Goal: Information Seeking & Learning: Learn about a topic

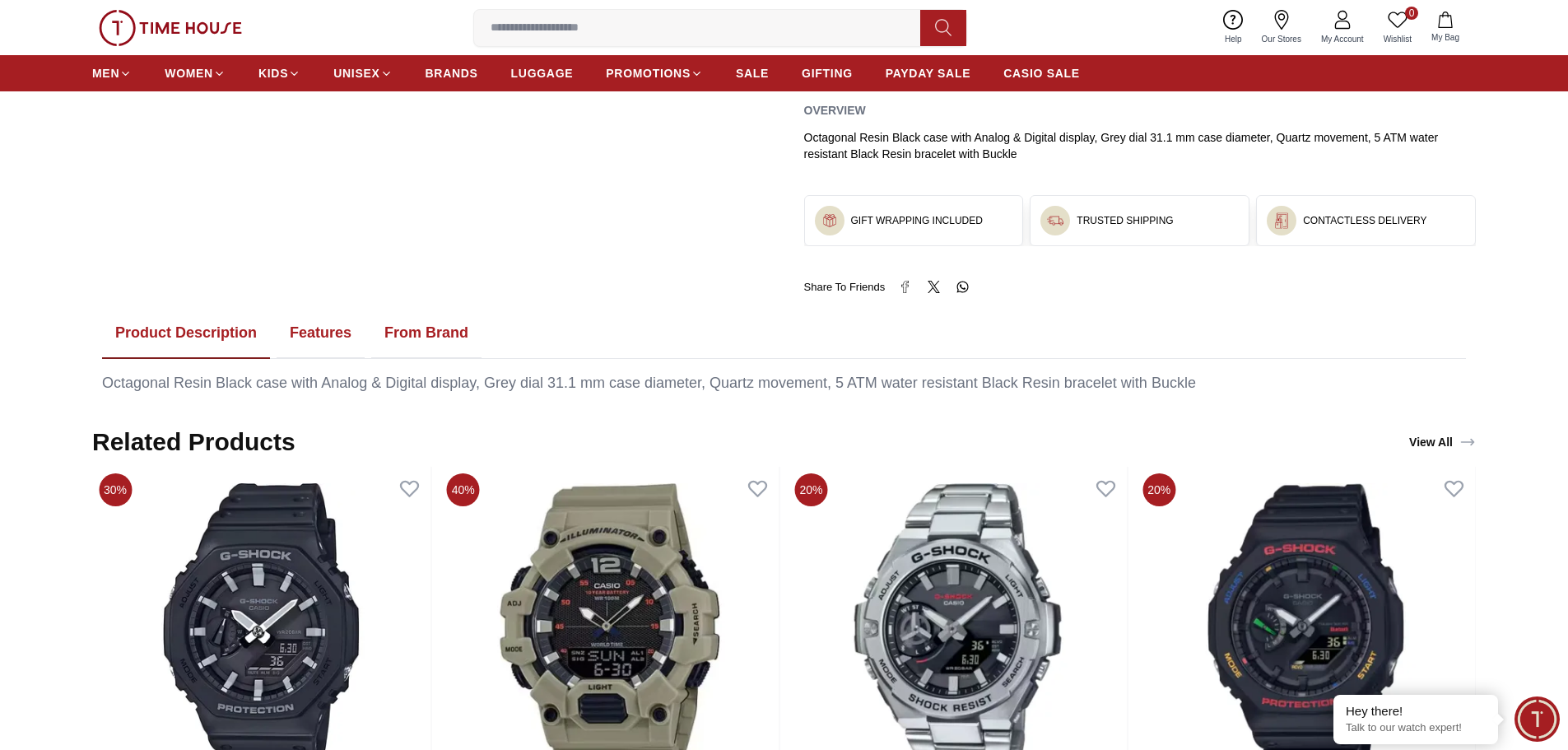
scroll to position [905, 0]
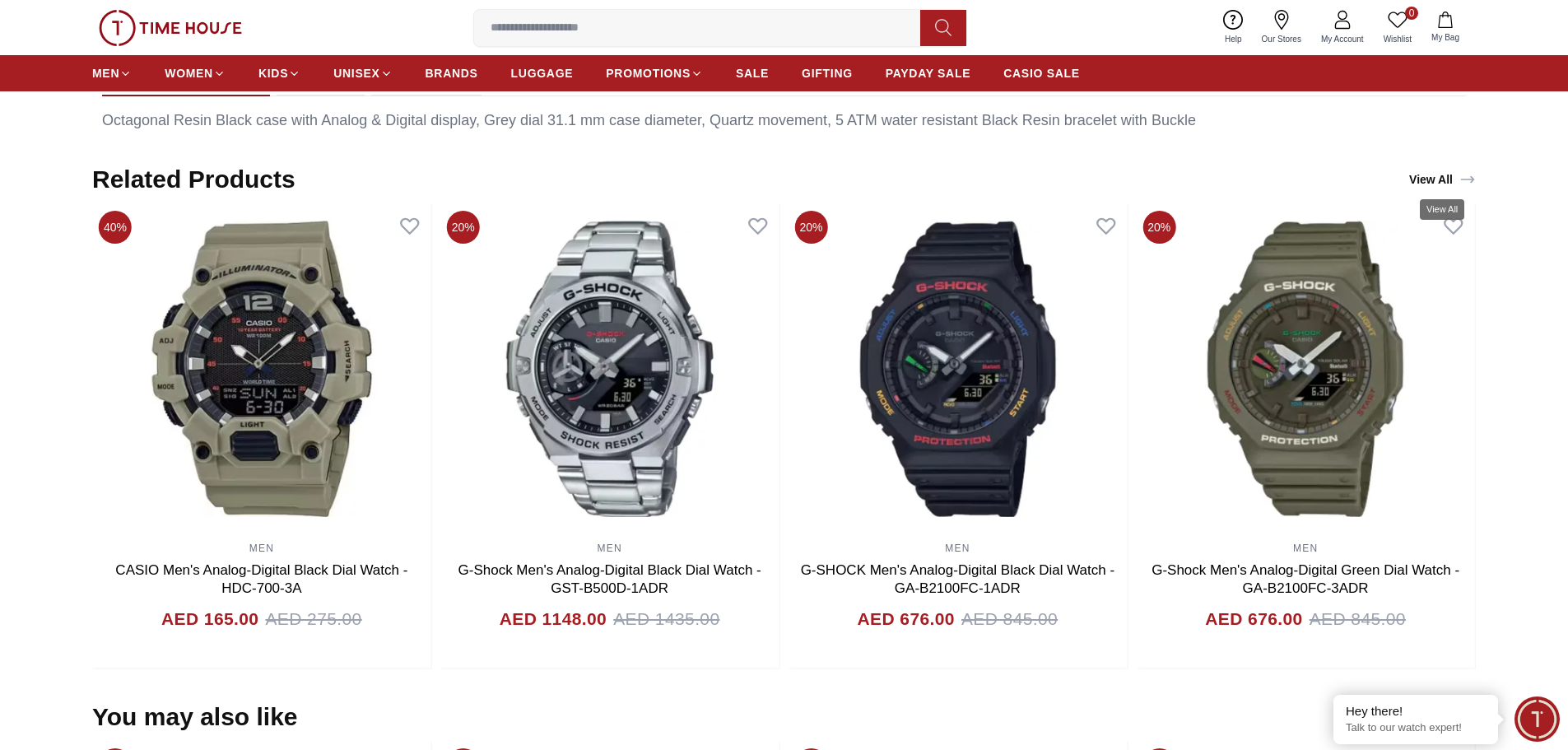
click at [1450, 179] on link "View All" at bounding box center [1443, 180] width 74 height 23
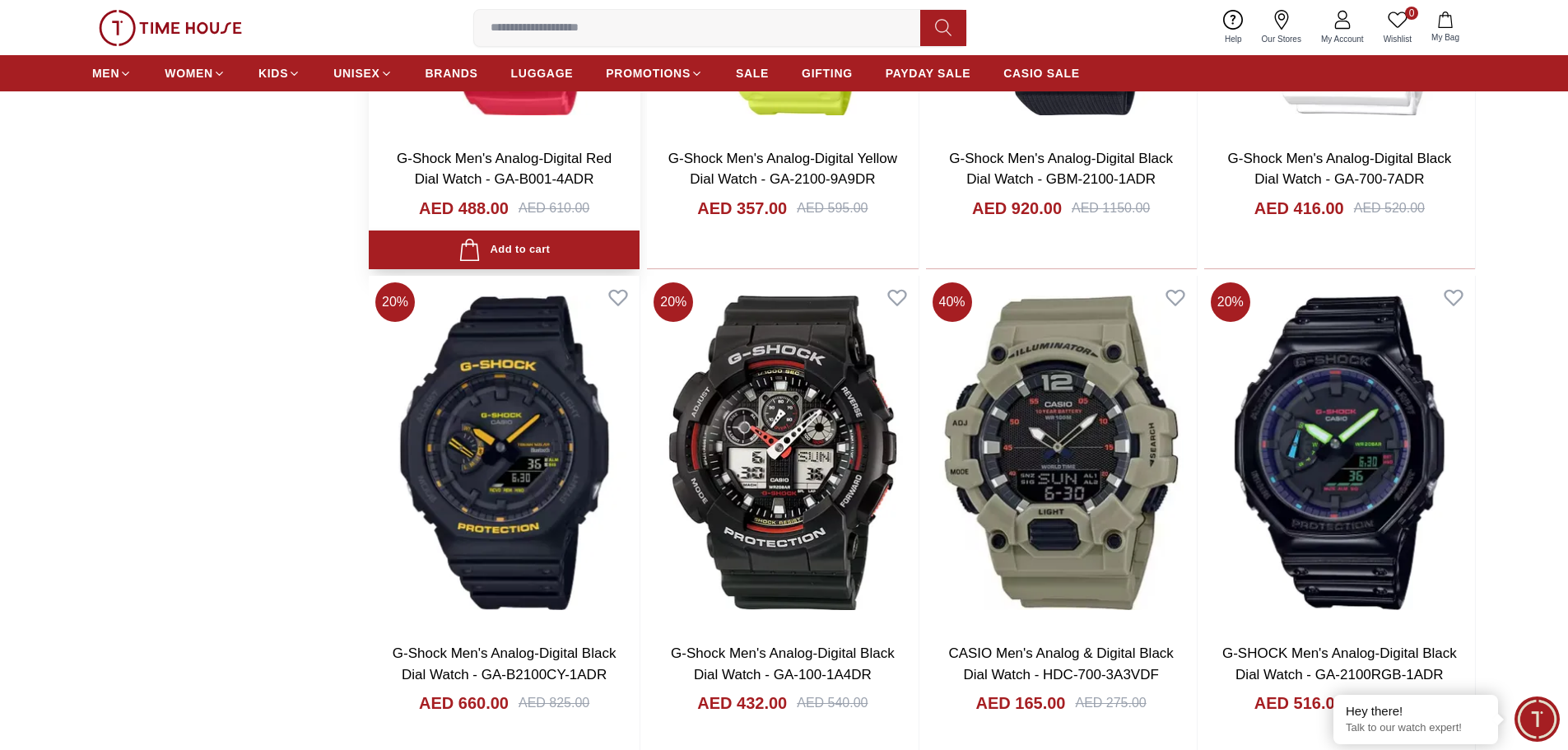
scroll to position [2304, 0]
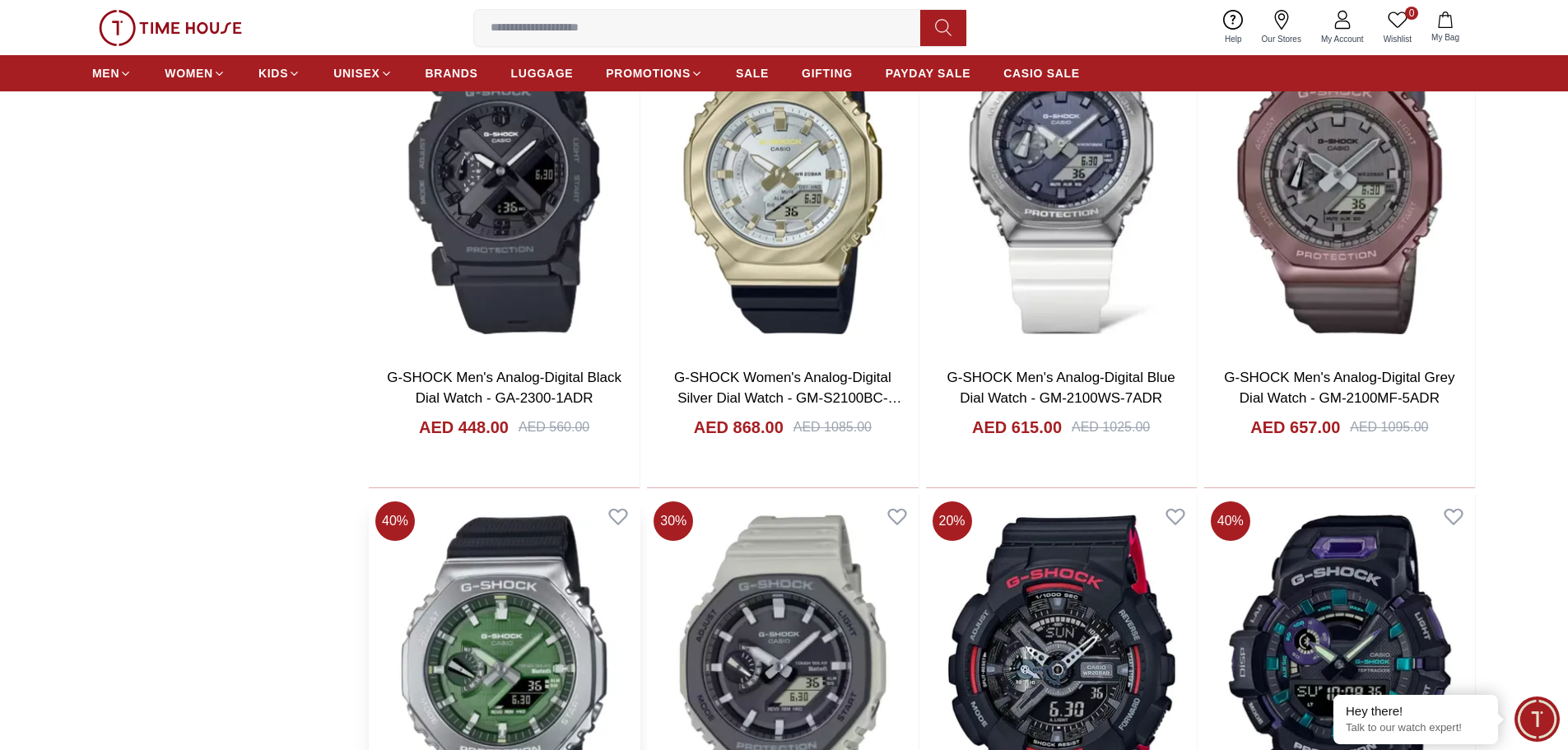
scroll to position [3950, 0]
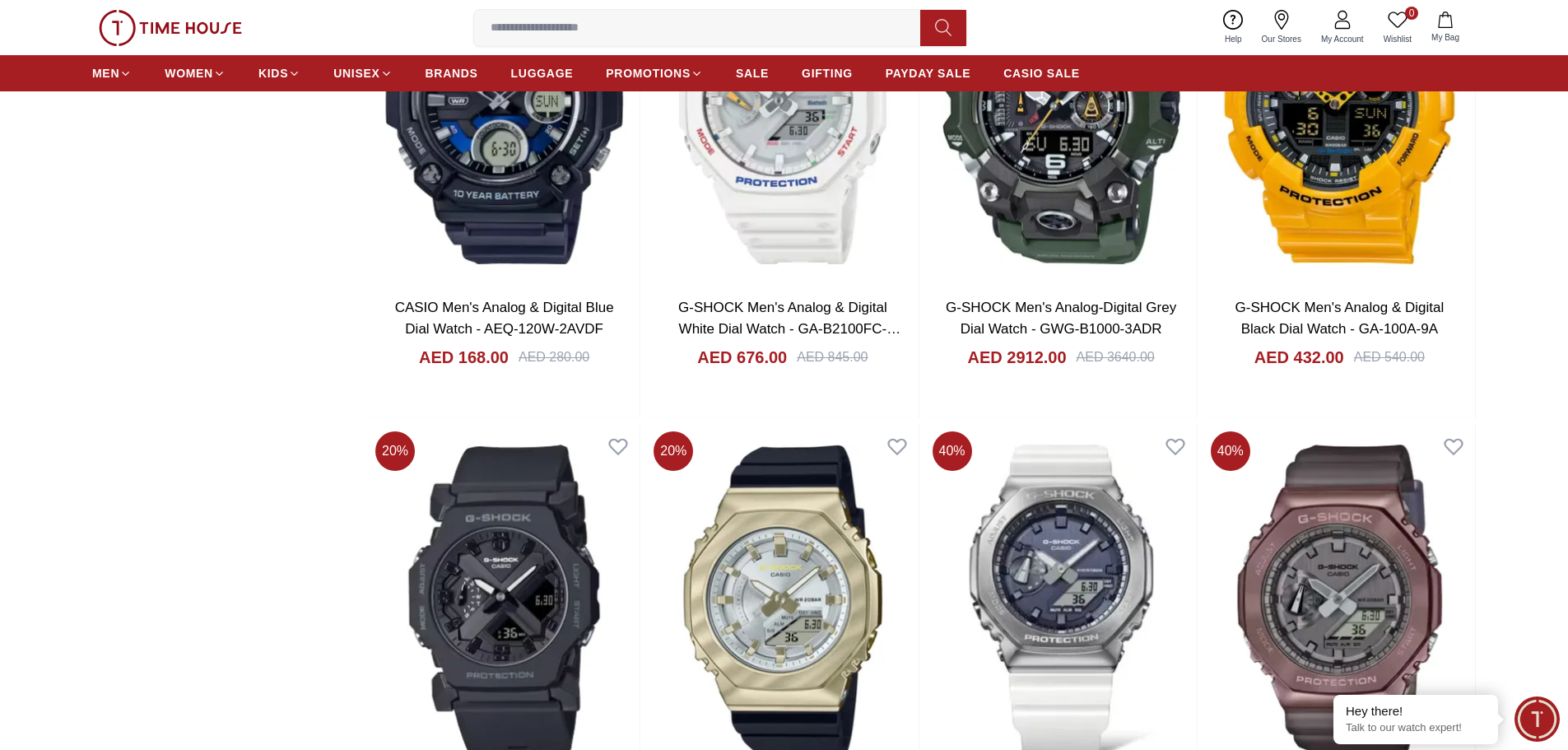
scroll to position [3094, 0]
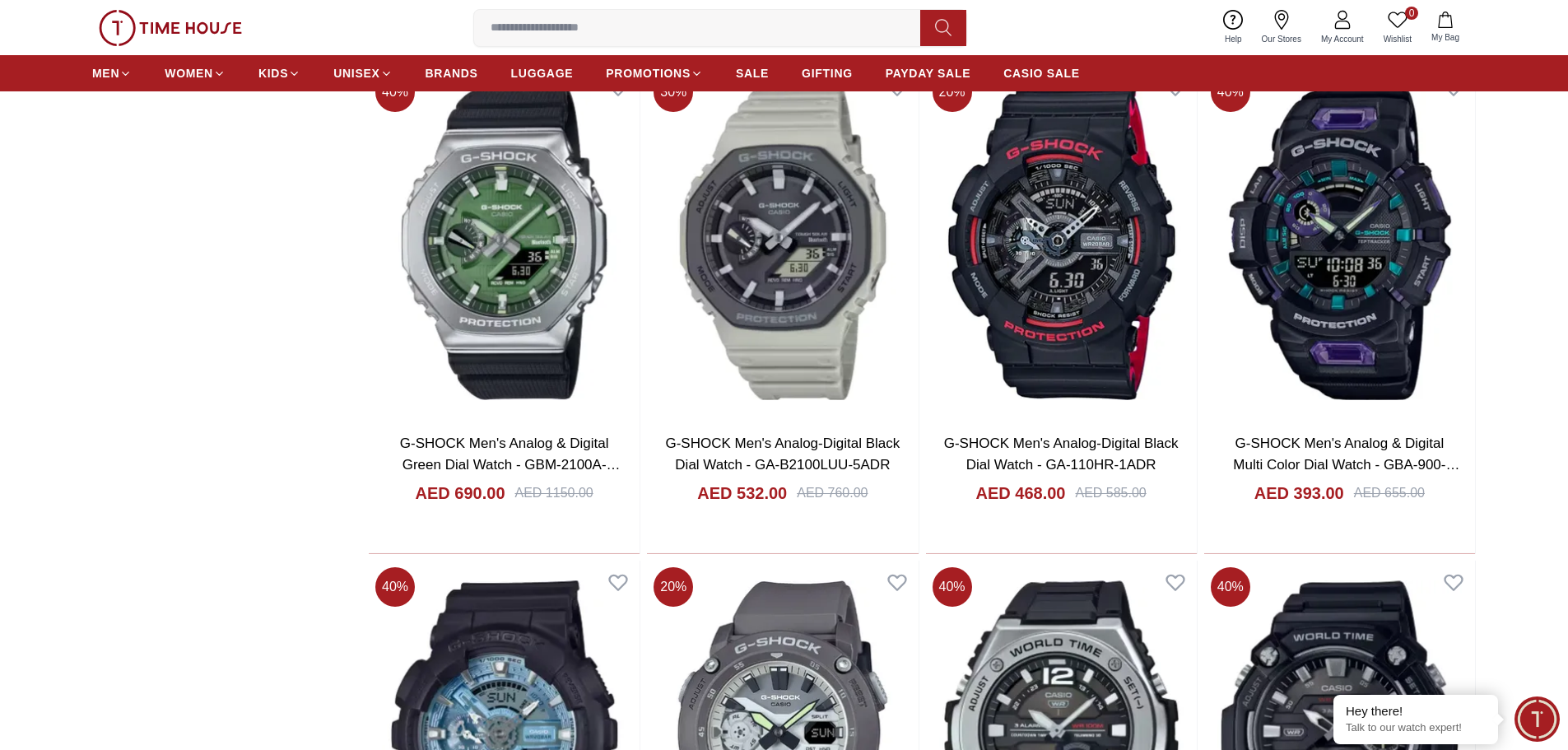
scroll to position [3620, 0]
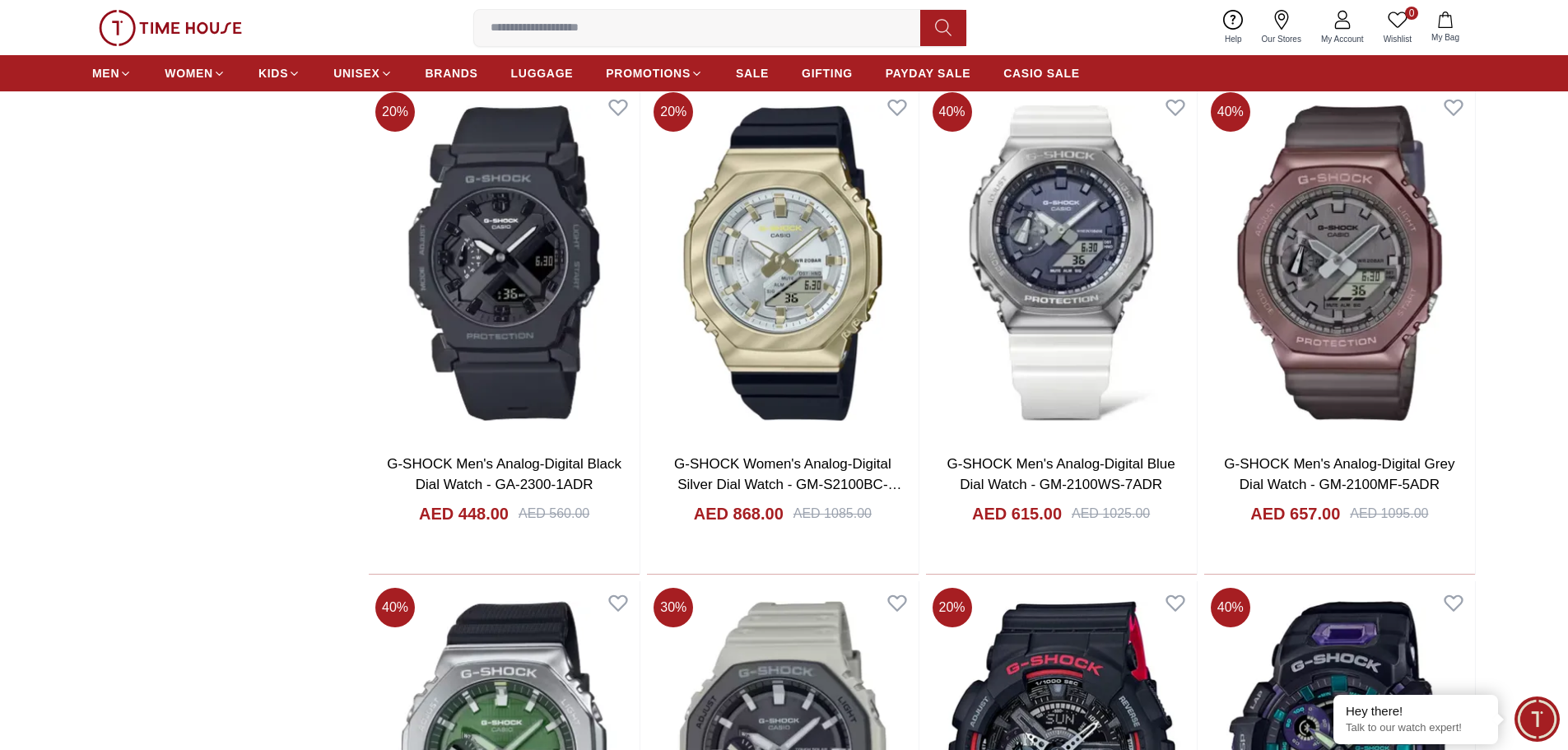
scroll to position [2304, 0]
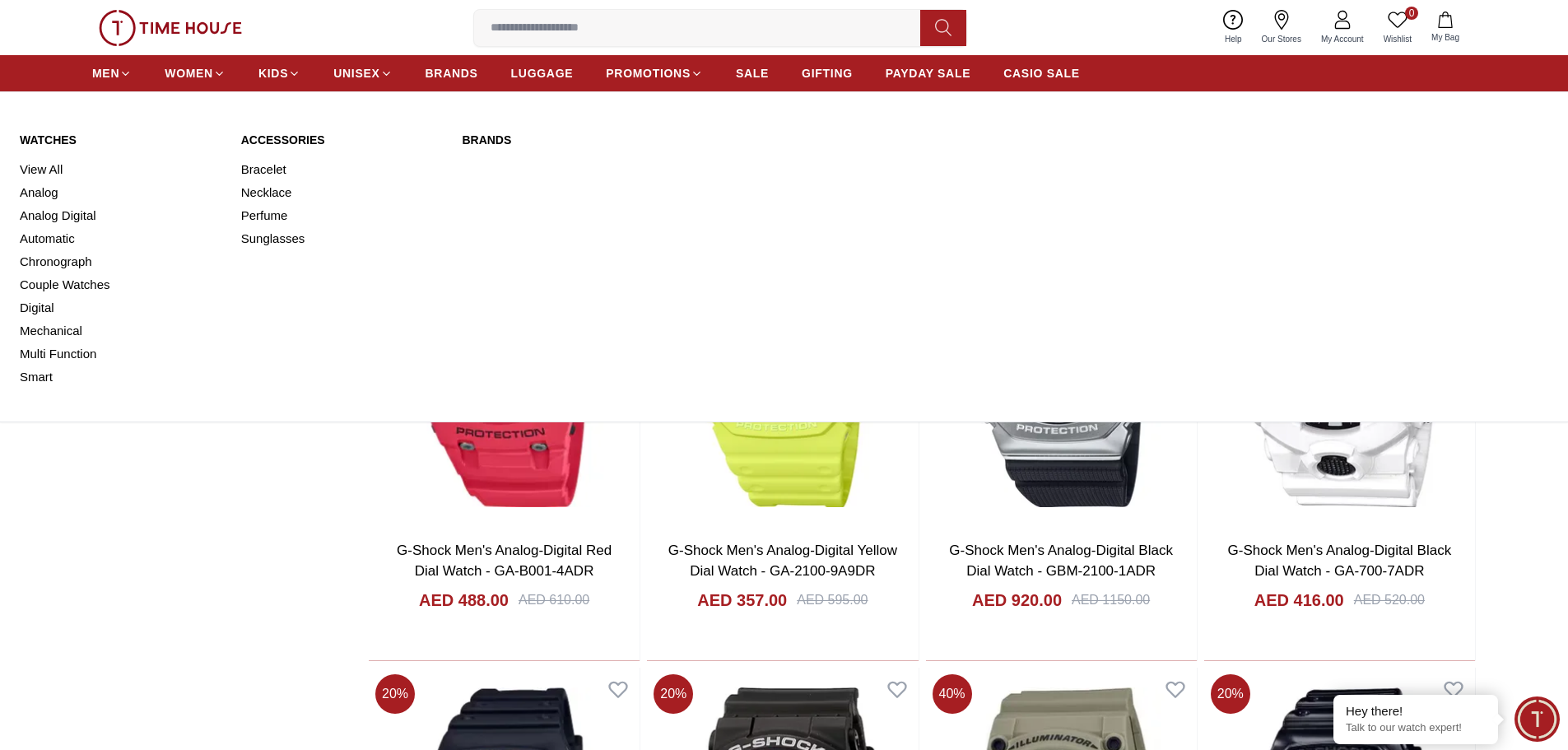
scroll to position [1153, 0]
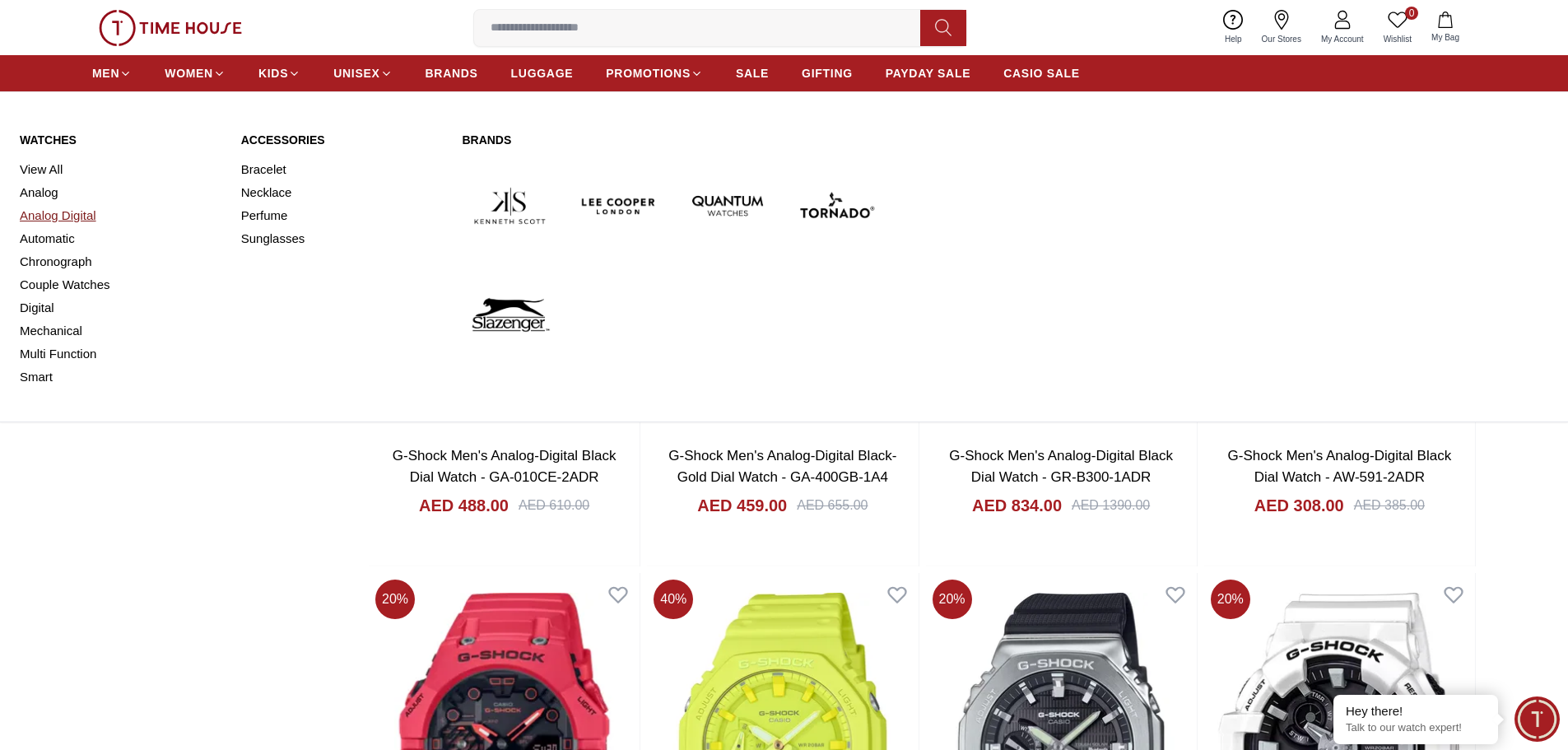
click at [38, 218] on link "Analog Digital" at bounding box center [120, 215] width 201 height 23
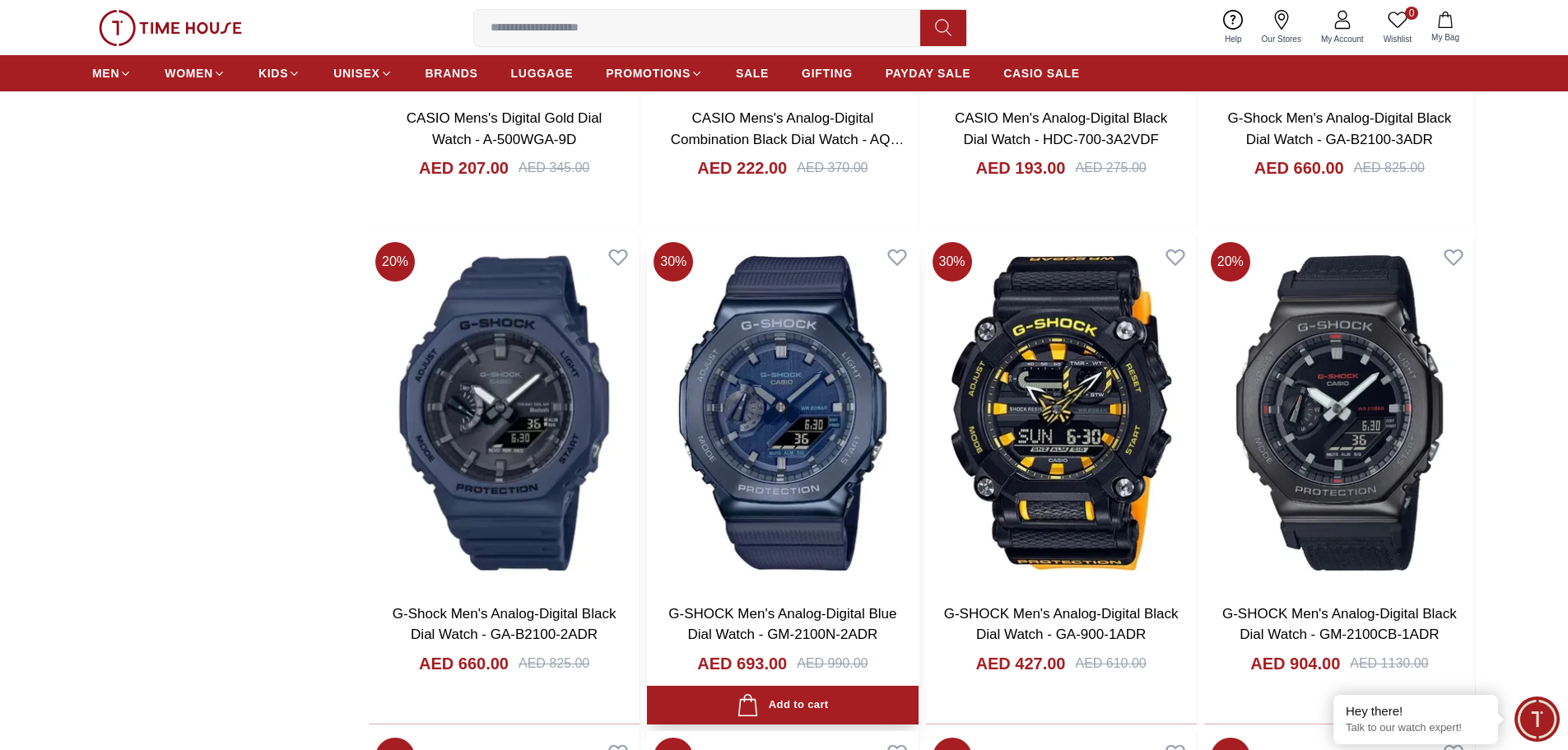
scroll to position [1563, 0]
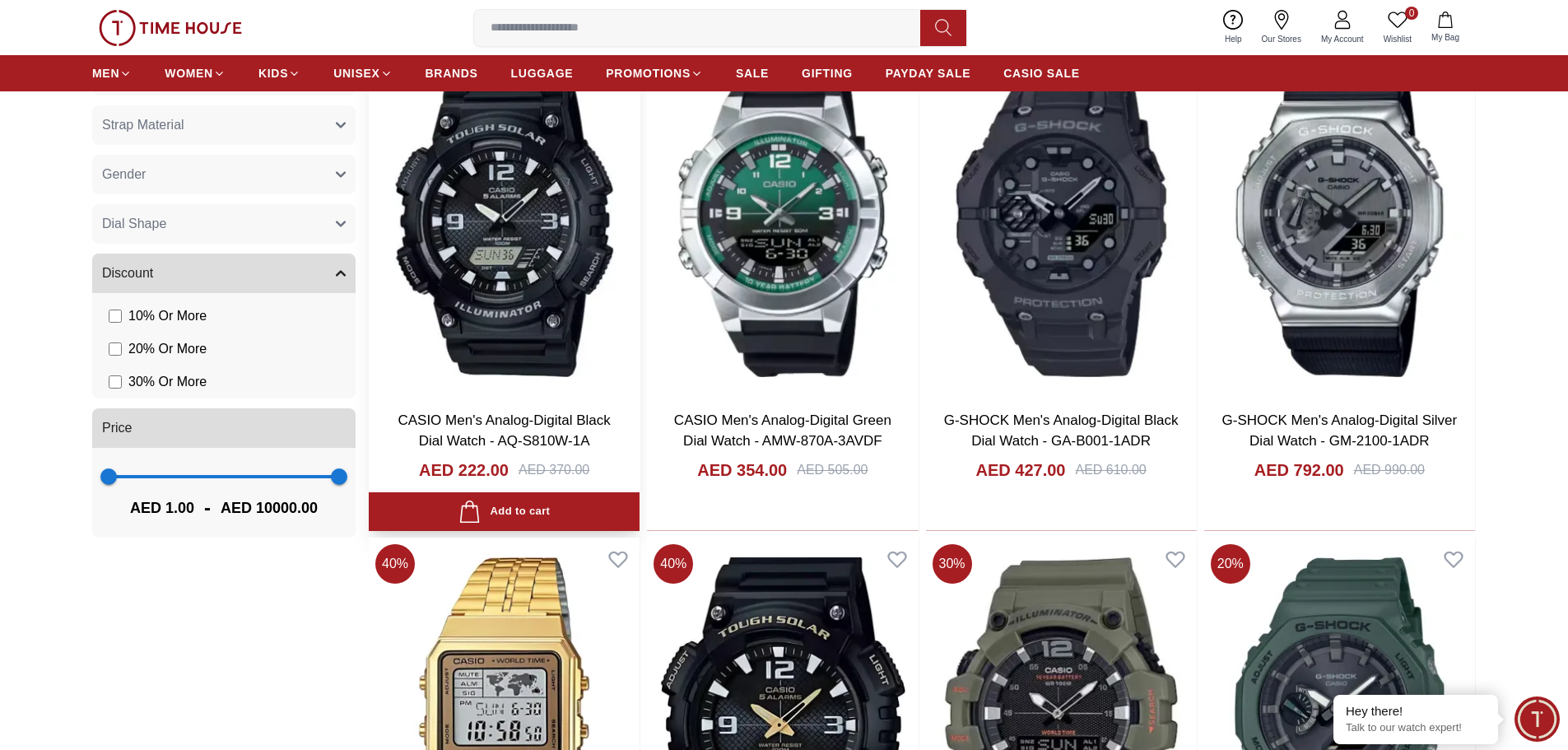
scroll to position [658, 0]
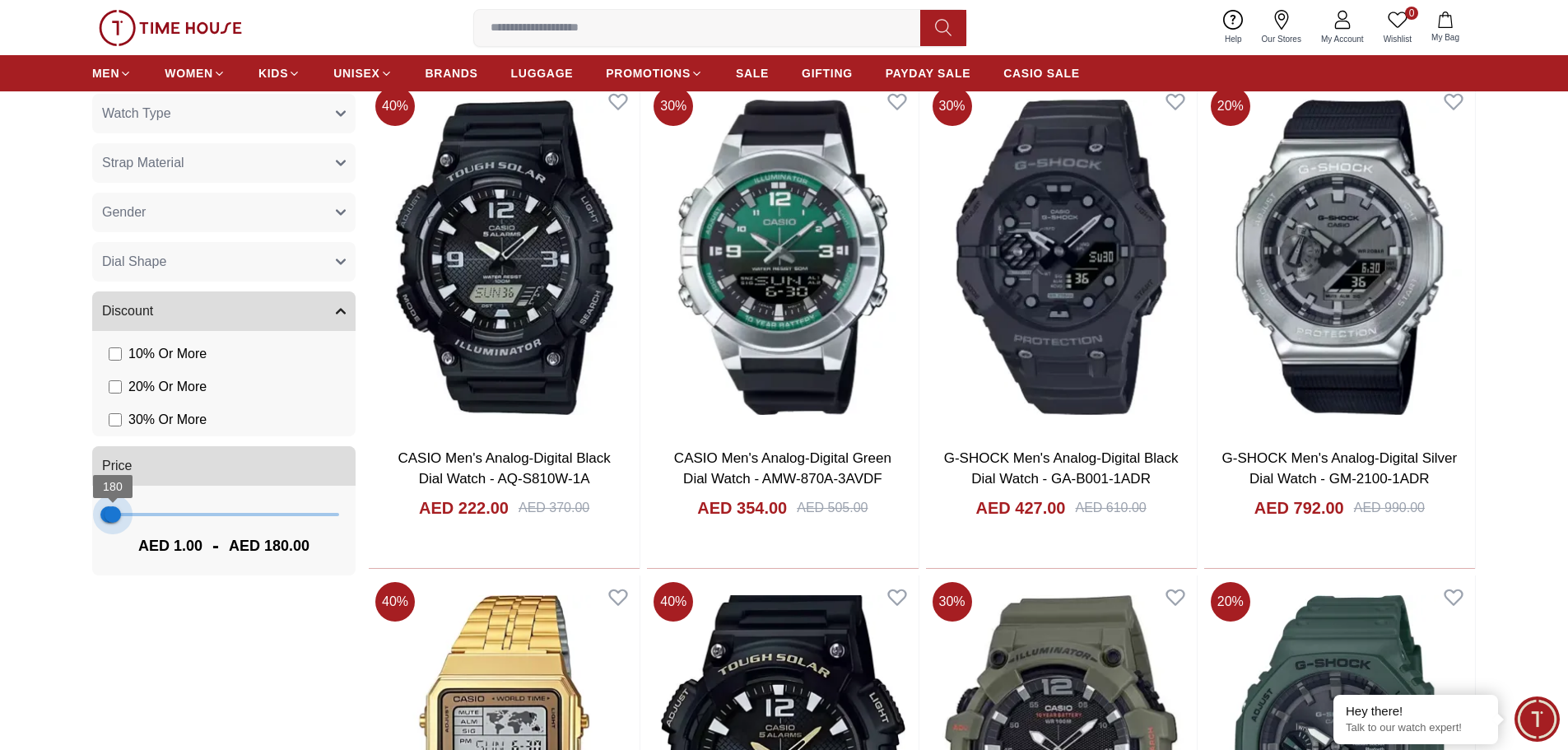
type input "***"
drag, startPoint x: 335, startPoint y: 510, endPoint x: 112, endPoint y: 520, distance: 223.2
click at [112, 520] on span "144" at bounding box center [112, 514] width 17 height 17
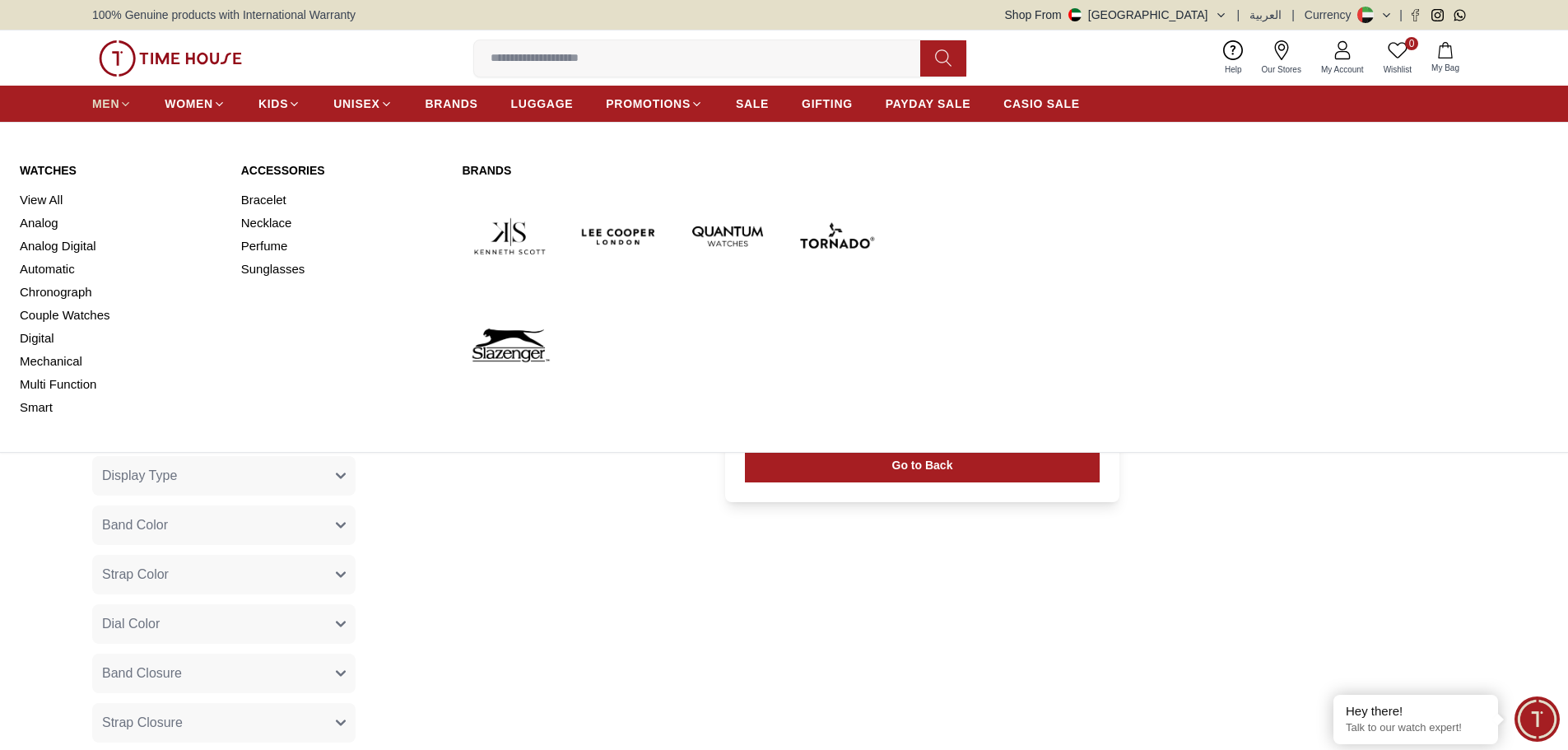
click at [101, 100] on span "MEN" at bounding box center [105, 104] width 28 height 17
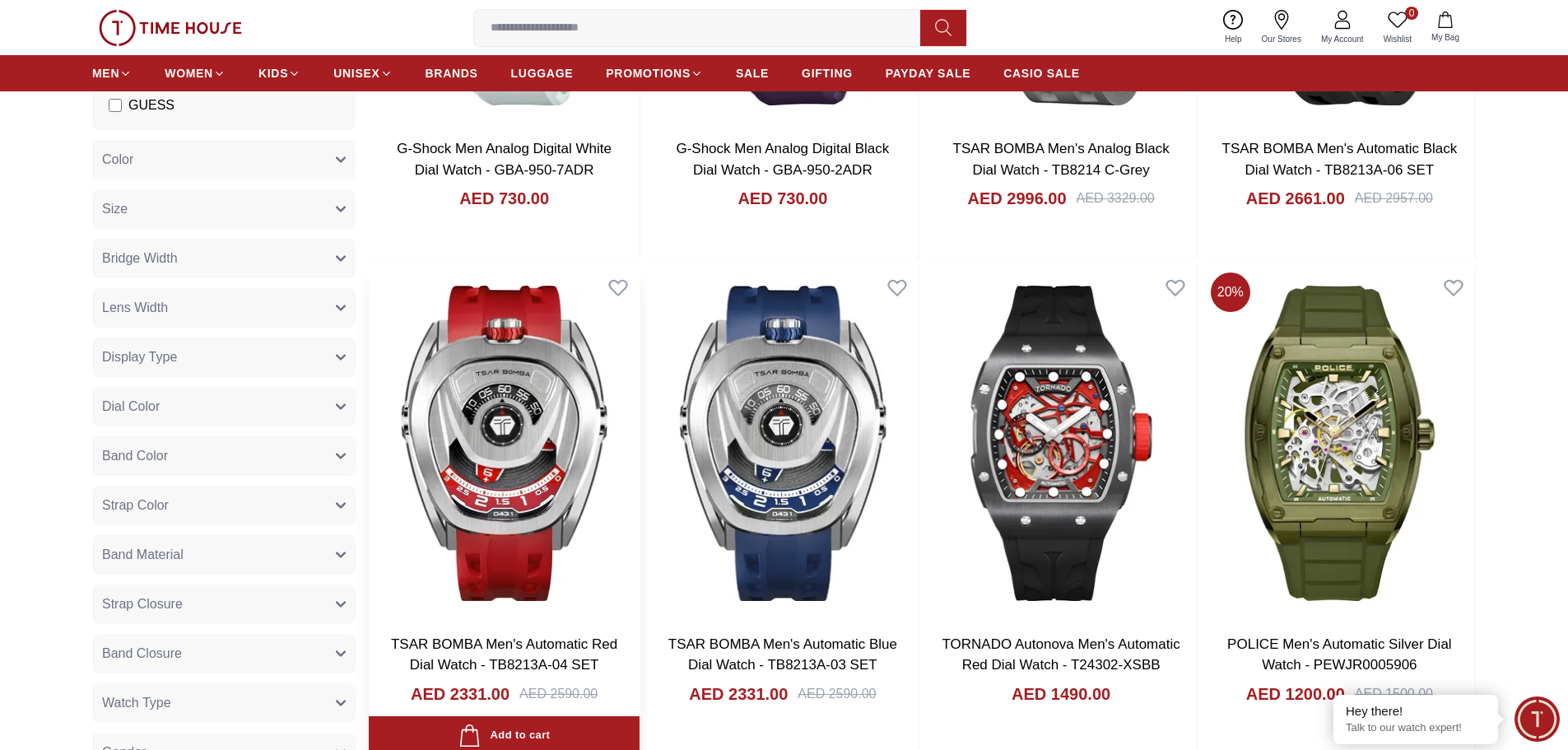
scroll to position [494, 0]
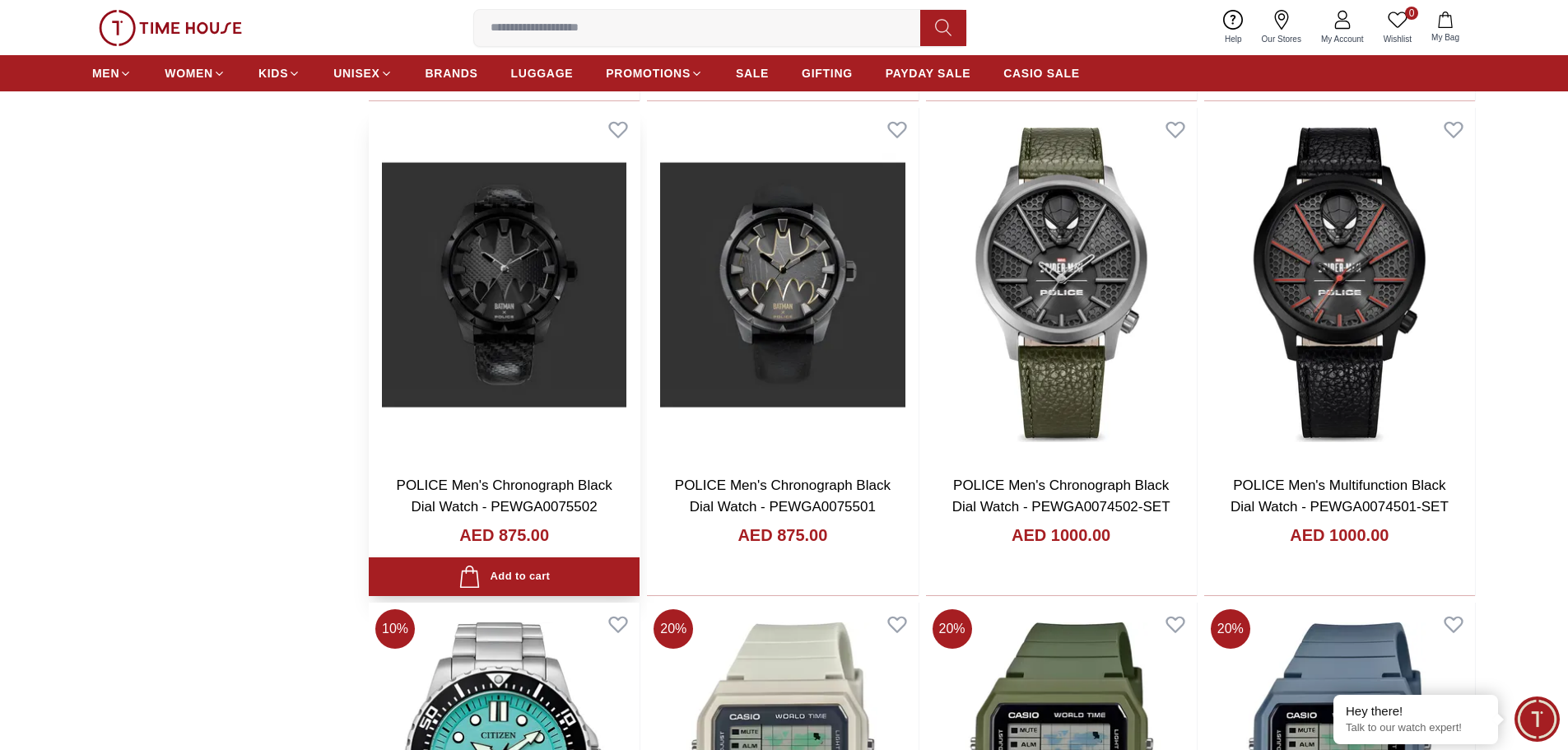
scroll to position [4115, 0]
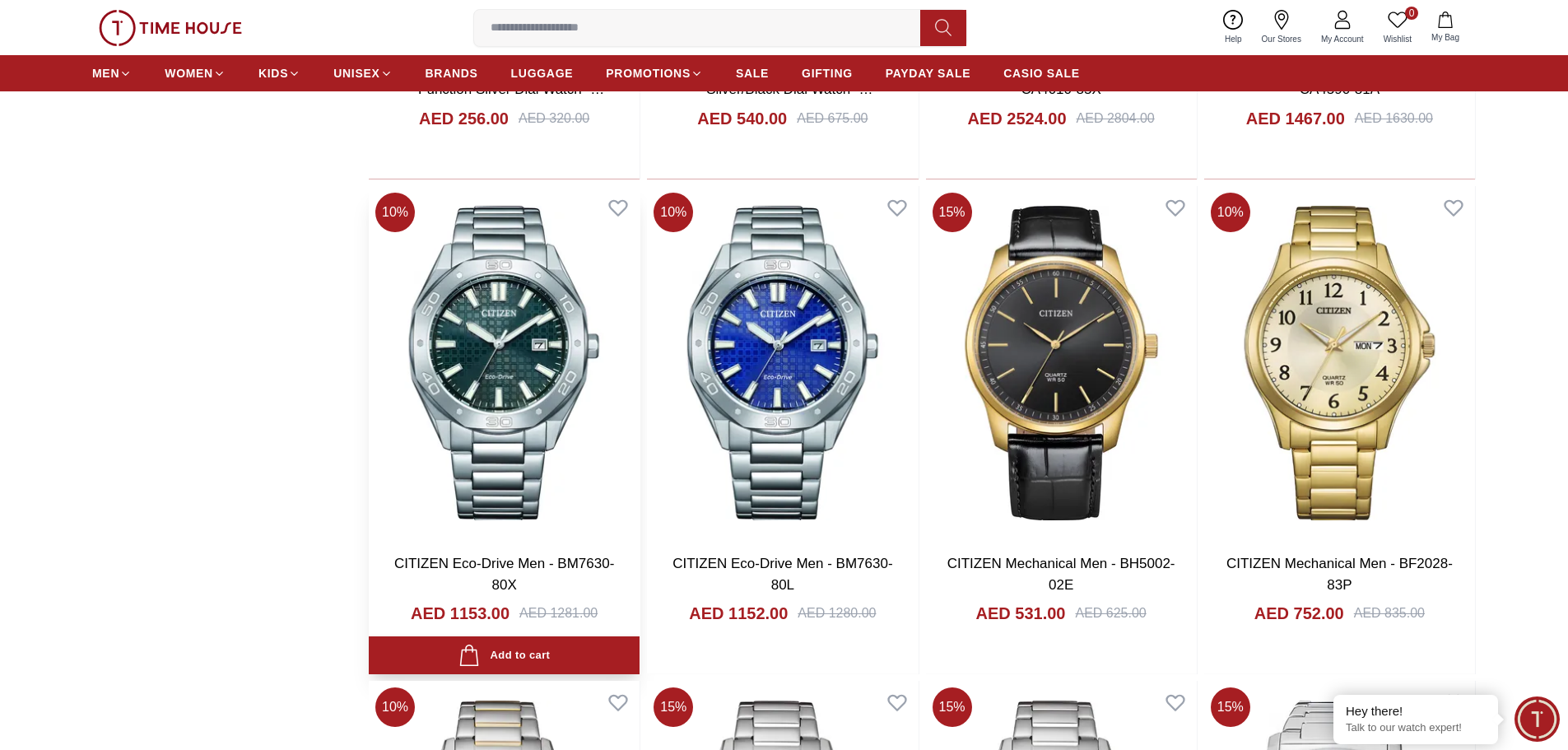
scroll to position [6502, 0]
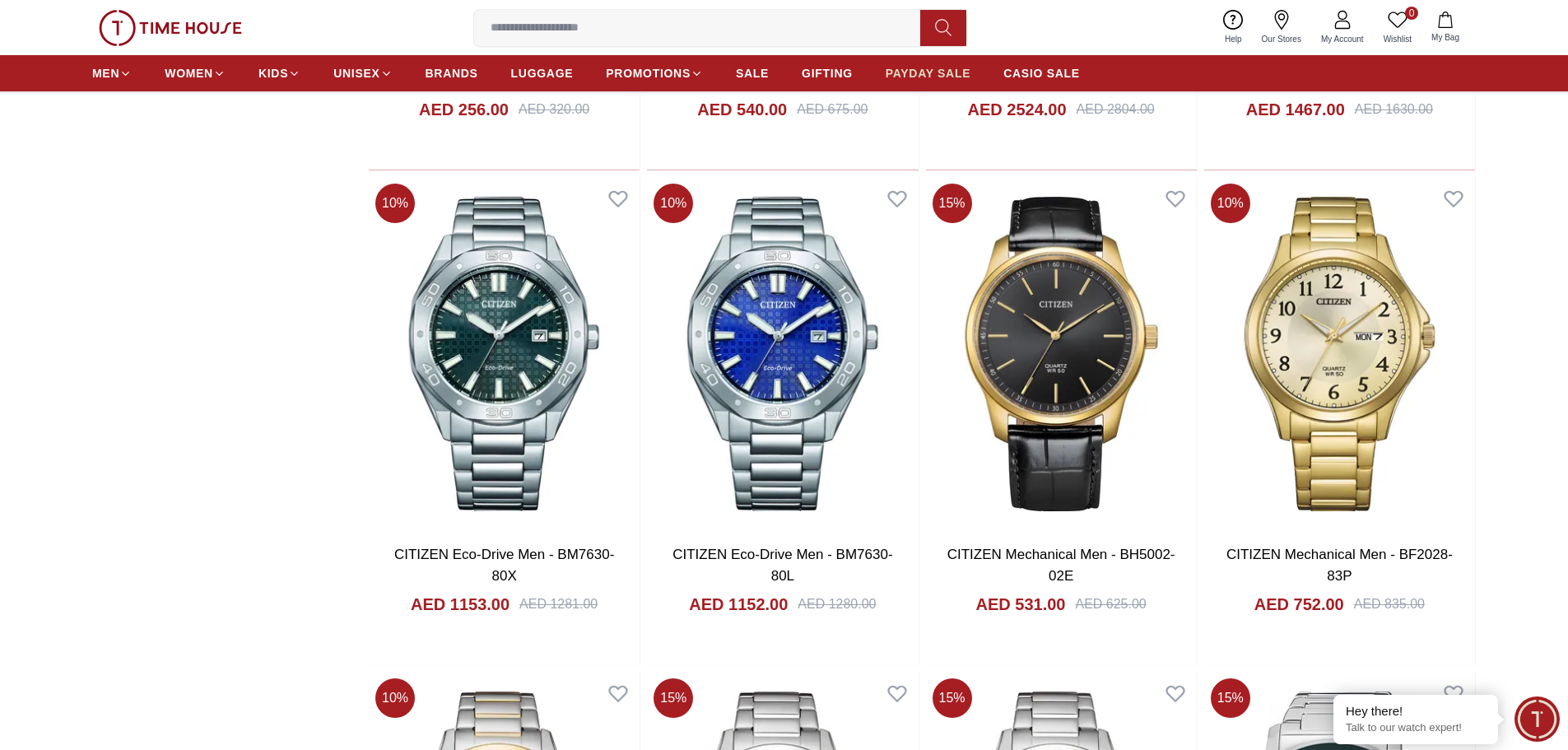
click at [911, 74] on span "PAYDAY SALE" at bounding box center [927, 73] width 84 height 17
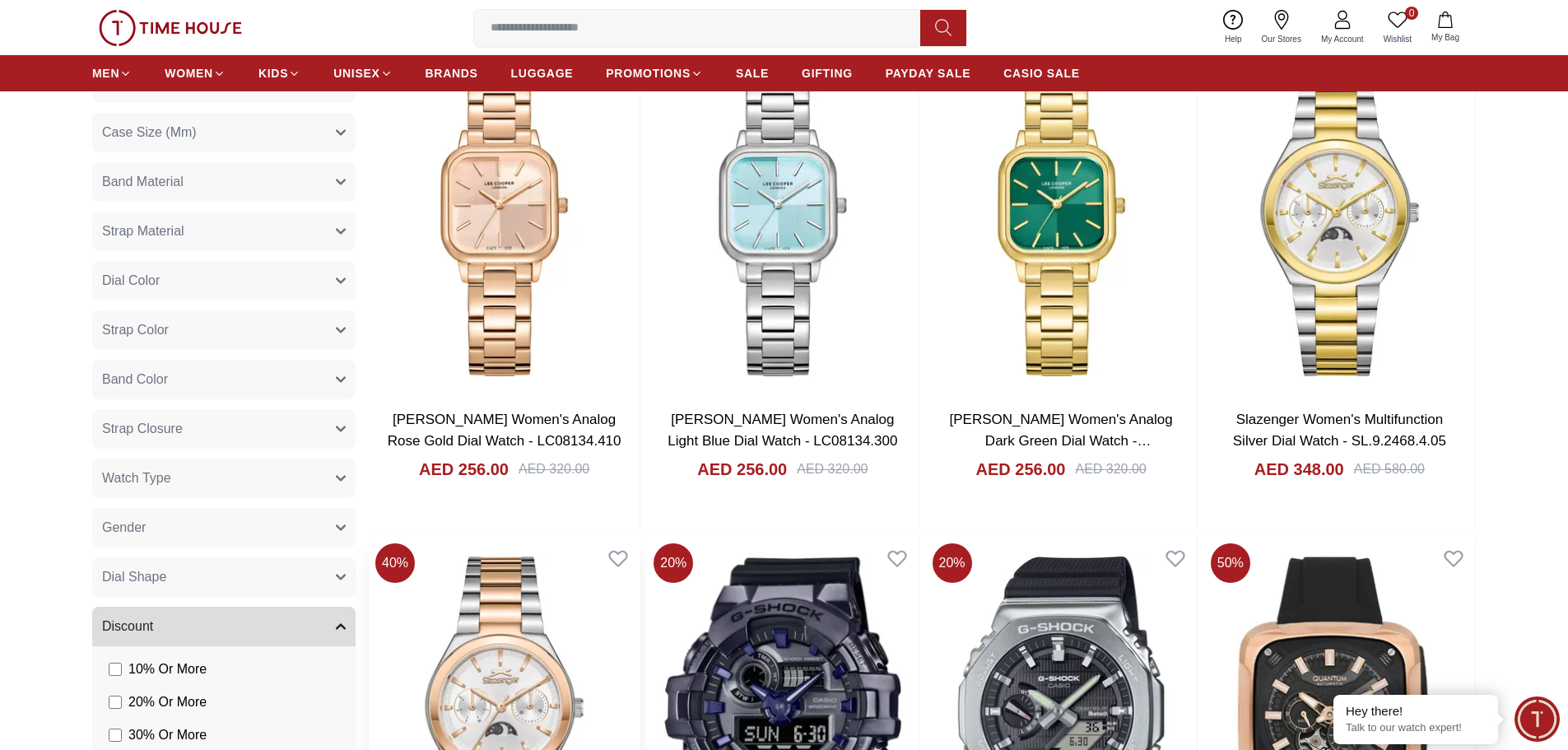
scroll to position [1563, 0]
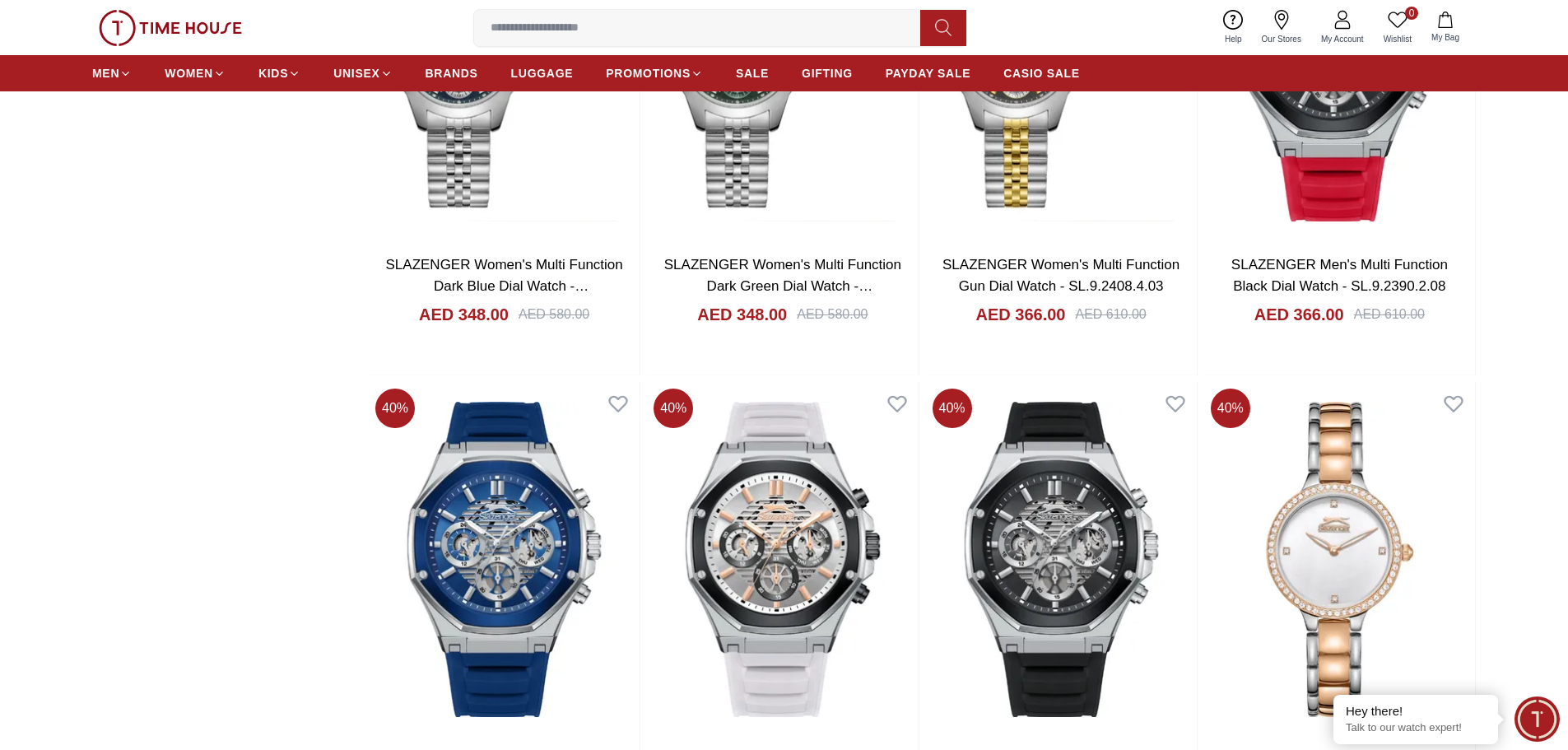
scroll to position [2633, 0]
